Goal: Information Seeking & Learning: Learn about a topic

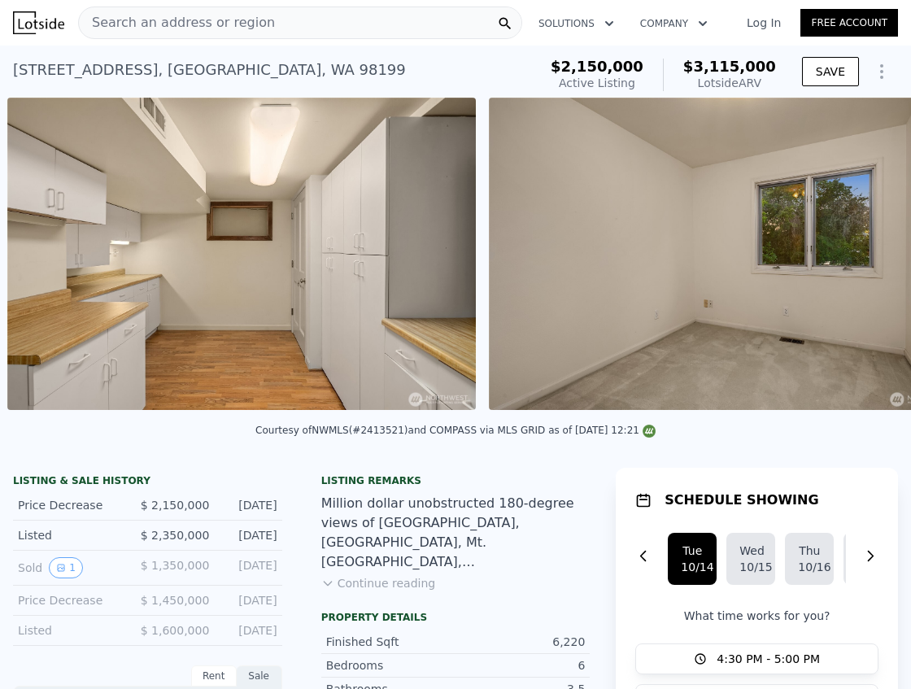
scroll to position [0, 14075]
click at [247, 366] on img at bounding box center [241, 254] width 468 height 312
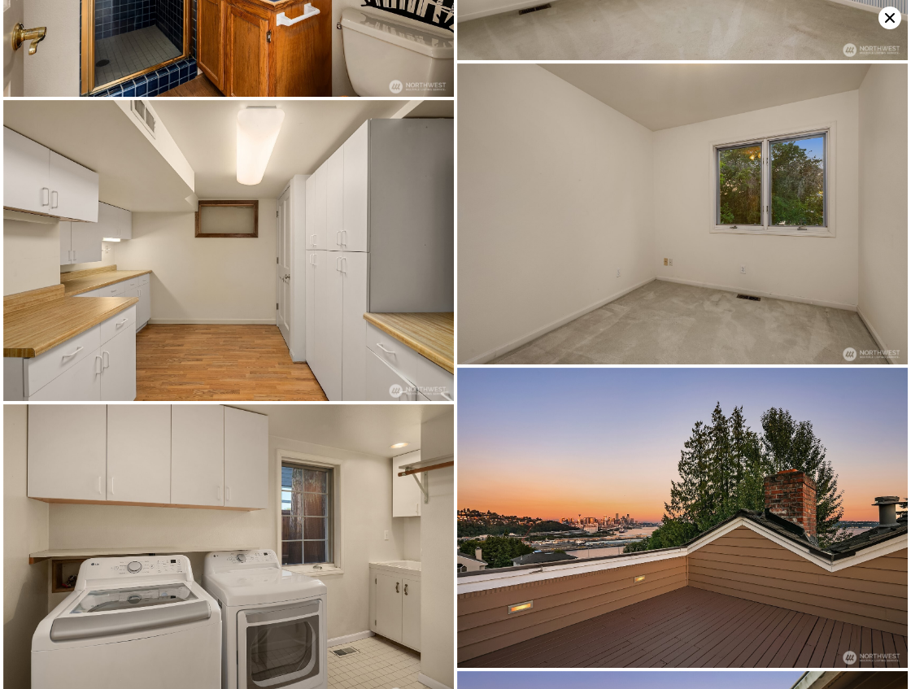
scroll to position [4229, 0]
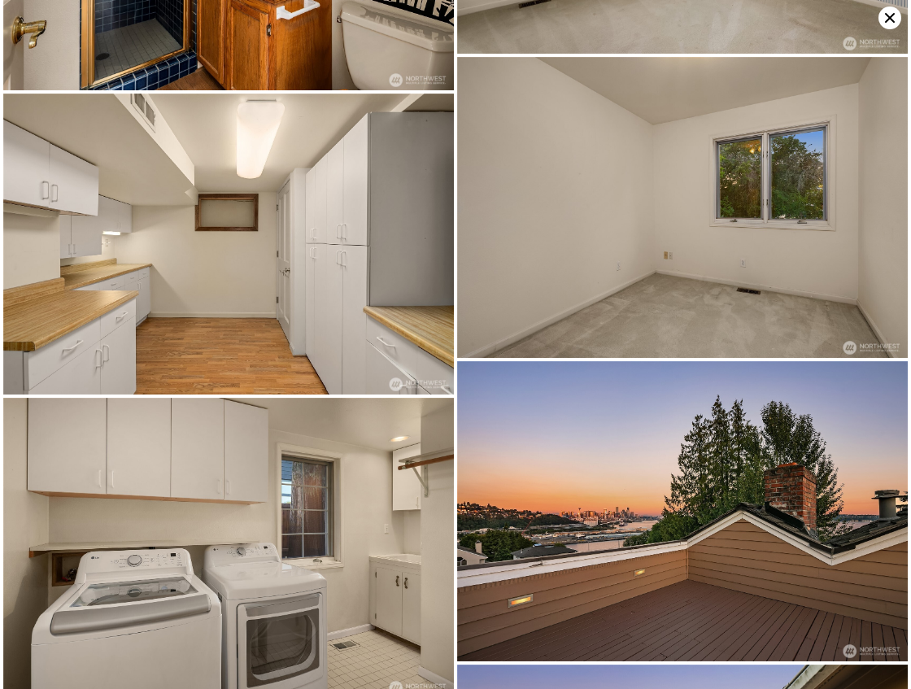
click at [238, 298] on img at bounding box center [228, 244] width 451 height 300
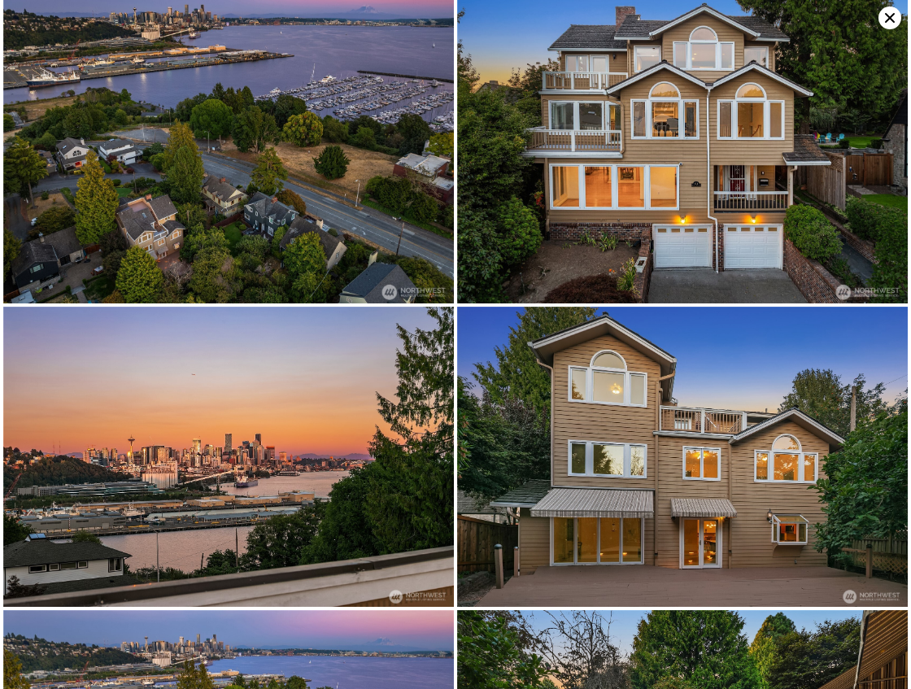
scroll to position [0, 0]
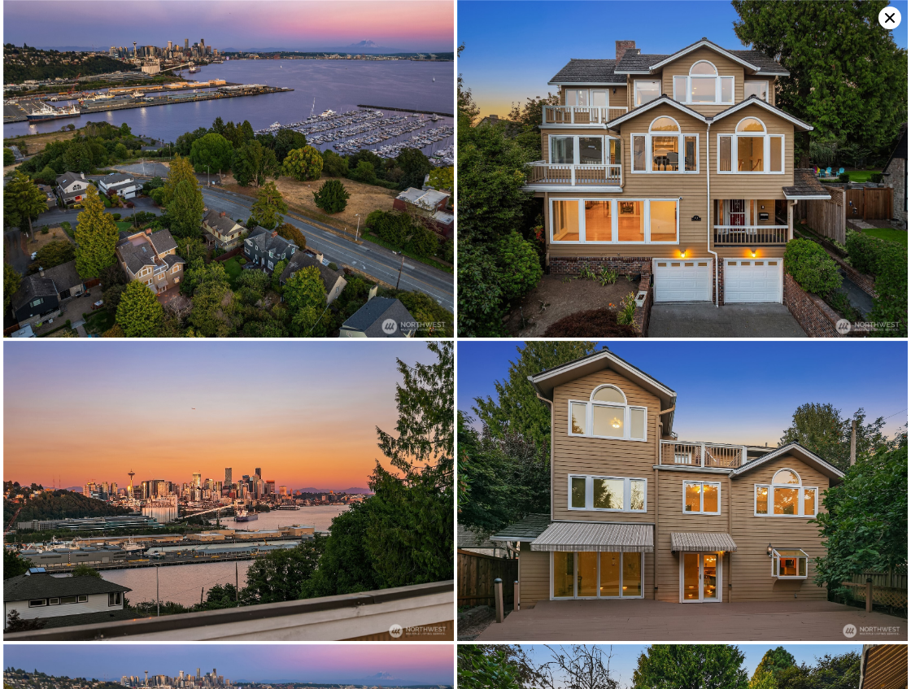
click at [884, 19] on icon at bounding box center [889, 18] width 23 height 23
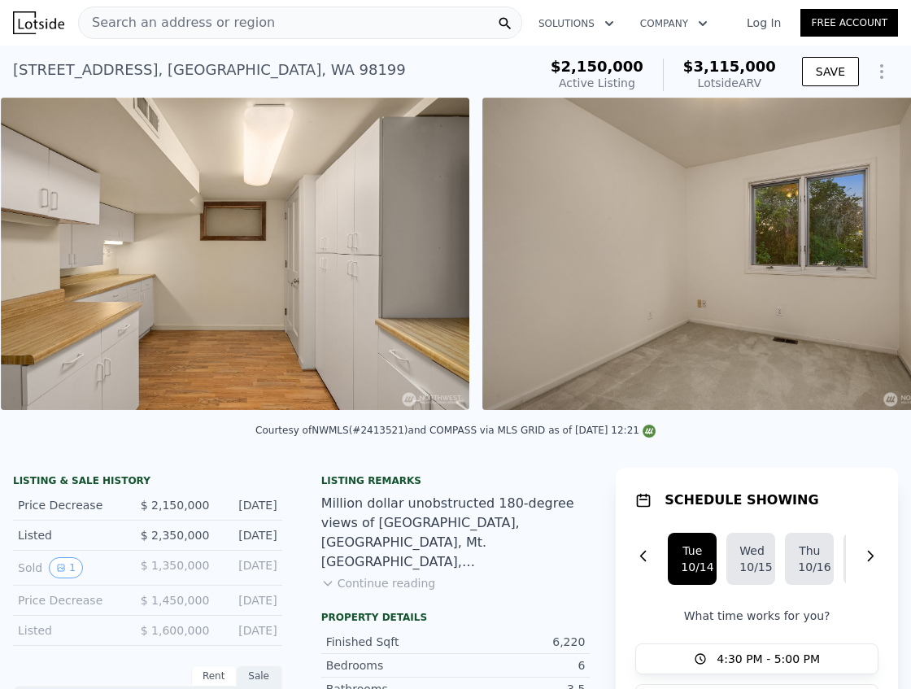
scroll to position [0, 14075]
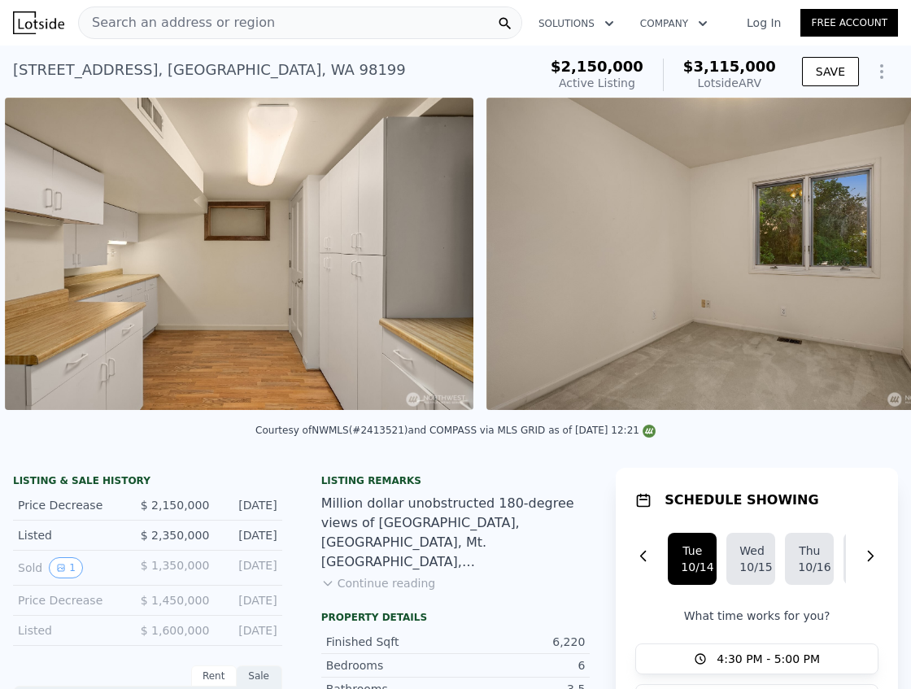
click at [400, 284] on img at bounding box center [239, 254] width 468 height 312
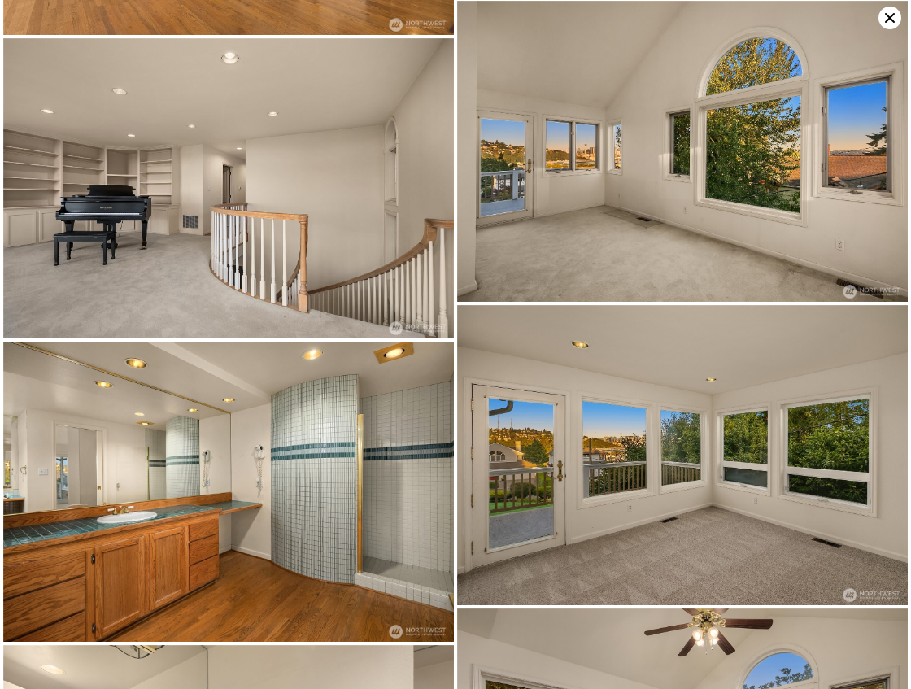
scroll to position [2767, 0]
click at [330, 464] on img at bounding box center [228, 492] width 451 height 300
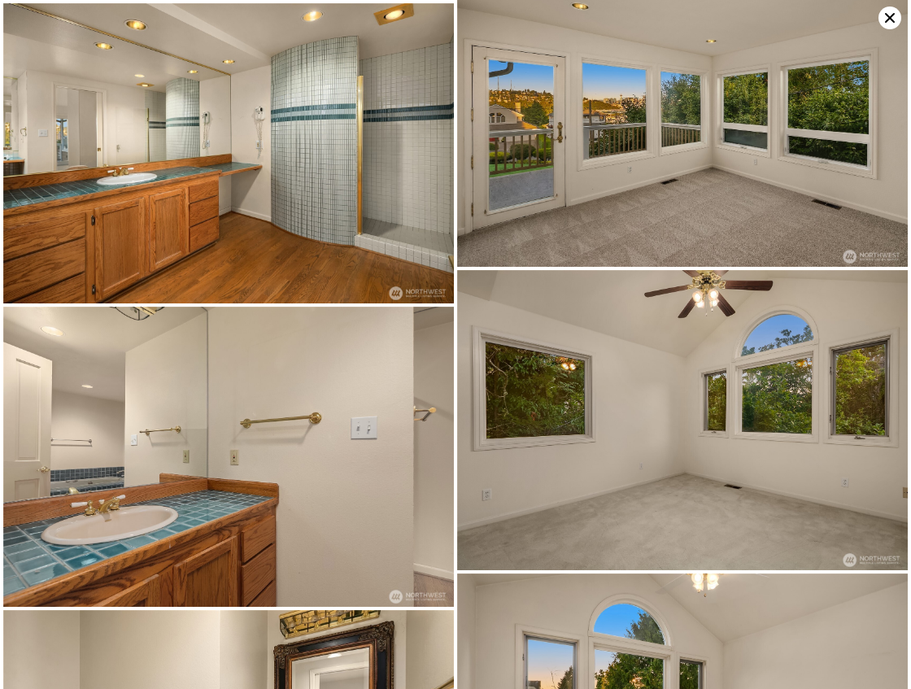
scroll to position [3067, 0]
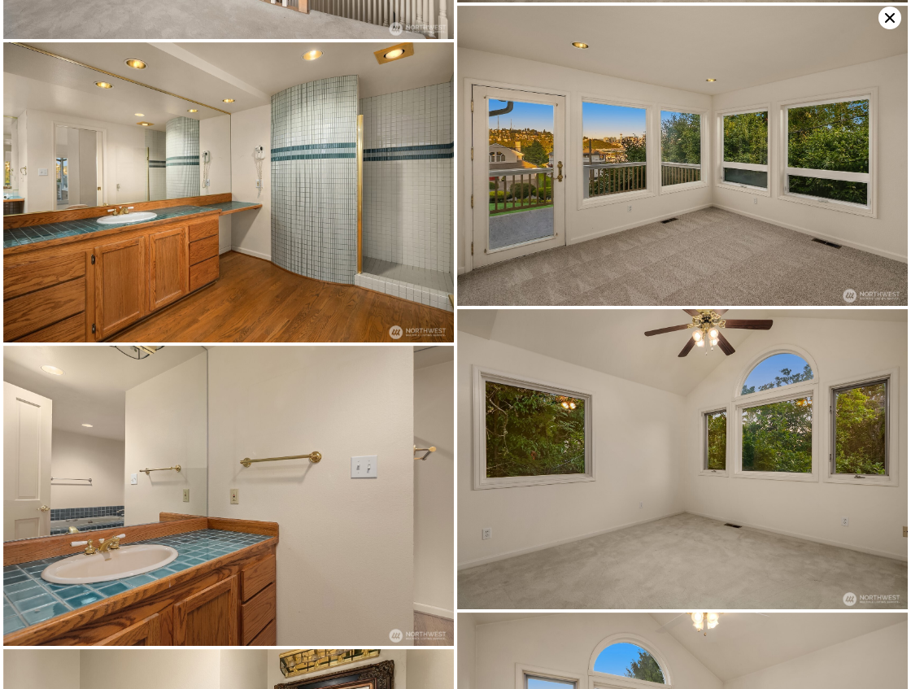
click at [123, 536] on img at bounding box center [228, 496] width 451 height 300
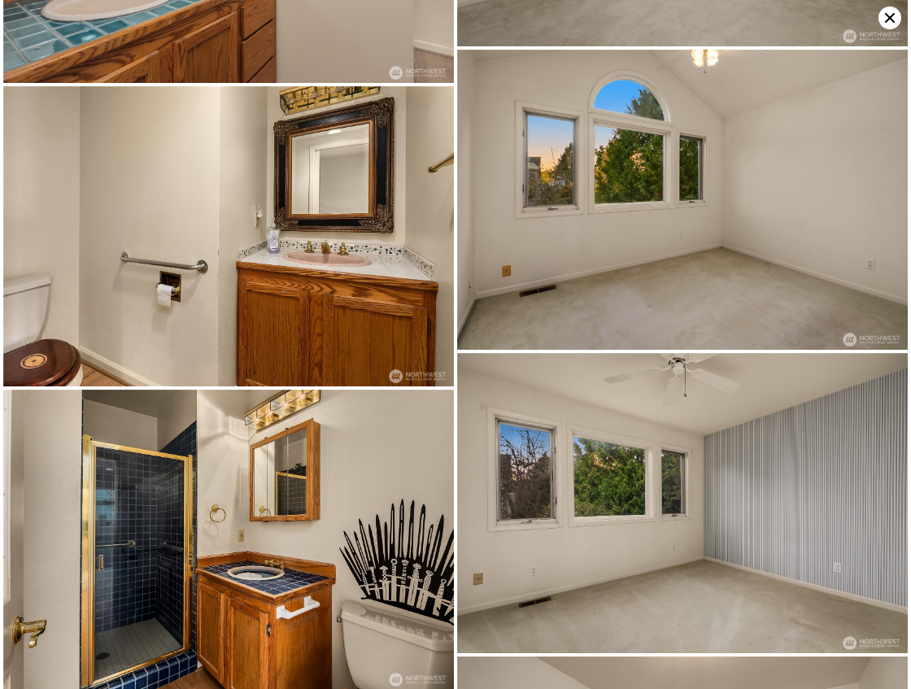
scroll to position [3630, 0]
click at [231, 199] on img at bounding box center [228, 236] width 451 height 300
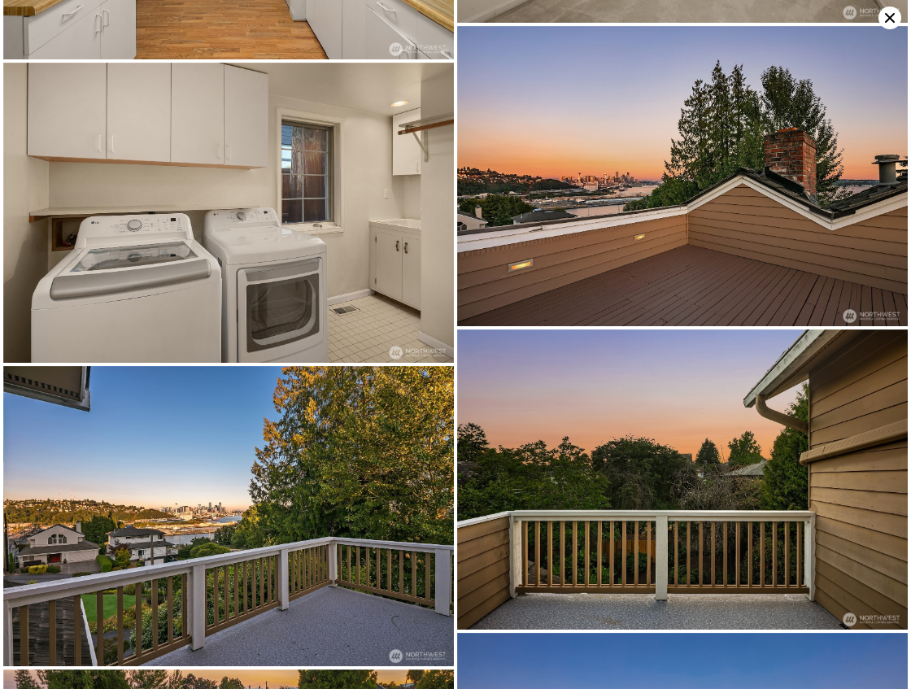
scroll to position [4564, 0]
click at [355, 275] on img at bounding box center [228, 213] width 451 height 300
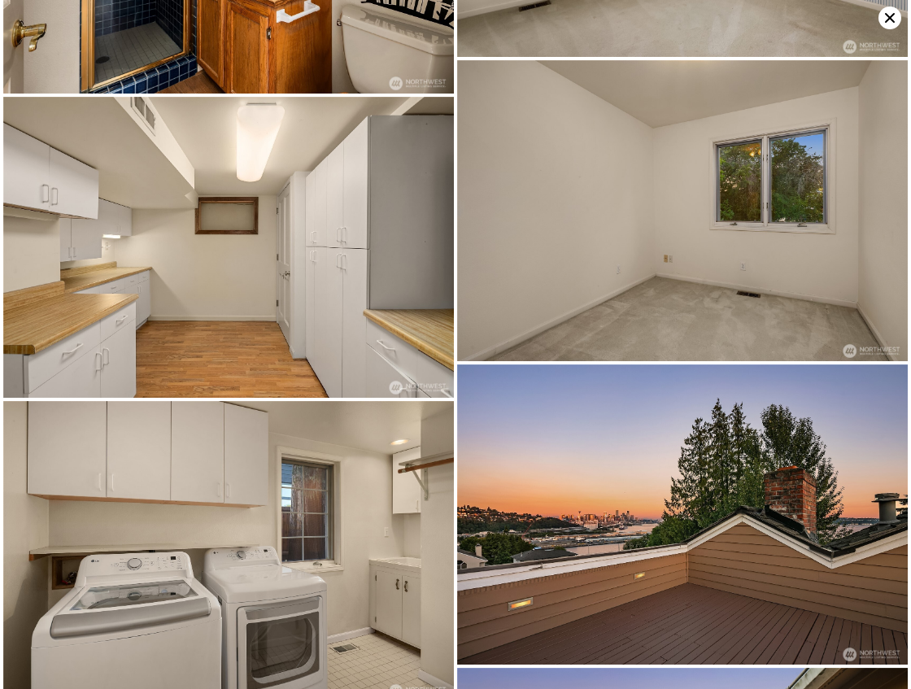
scroll to position [4229, 0]
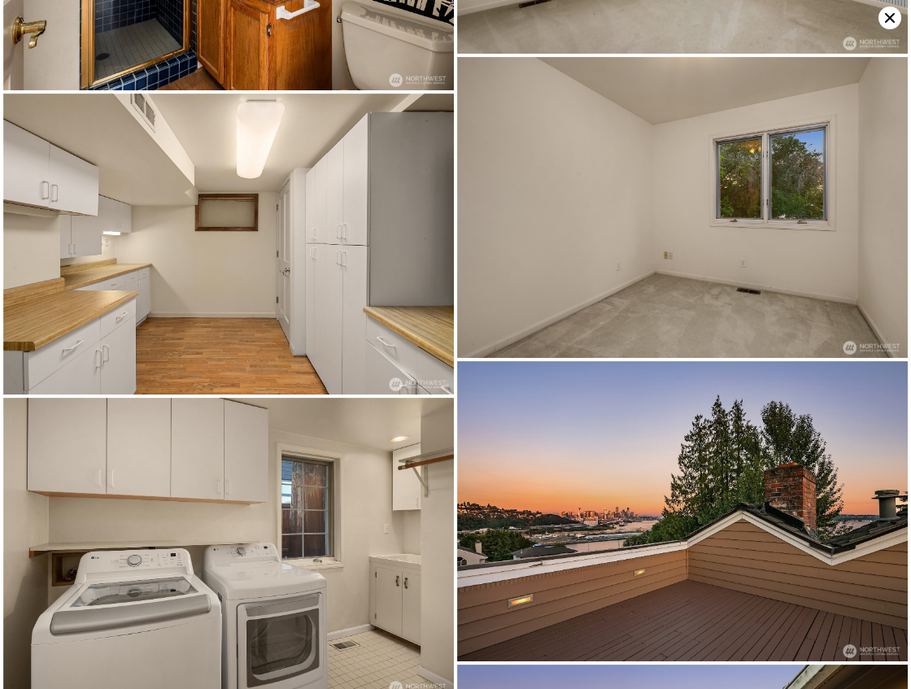
click at [268, 211] on img at bounding box center [228, 244] width 451 height 300
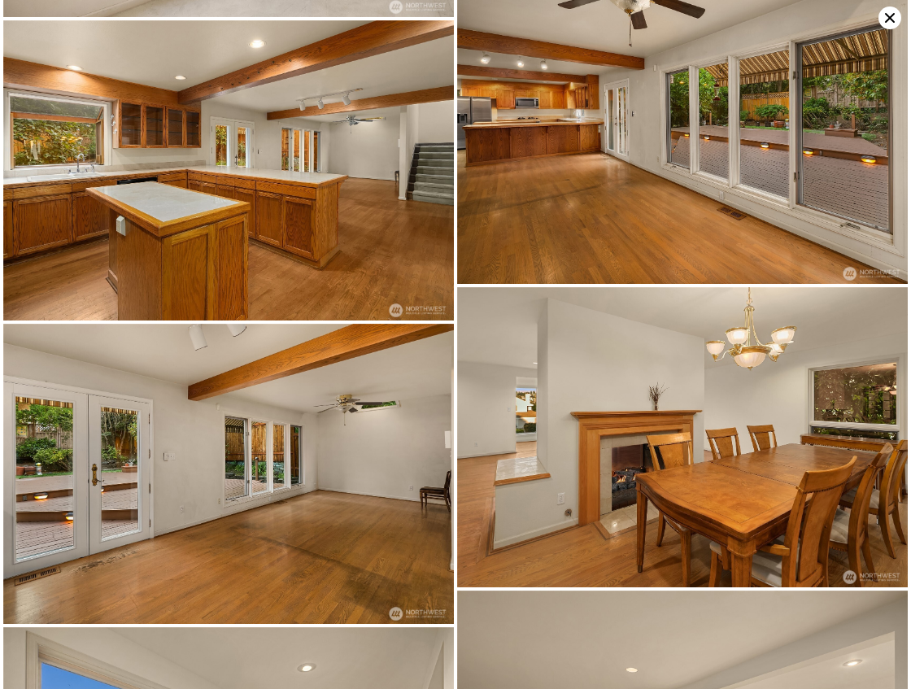
scroll to position [1570, 0]
